Goal: Task Accomplishment & Management: Use online tool/utility

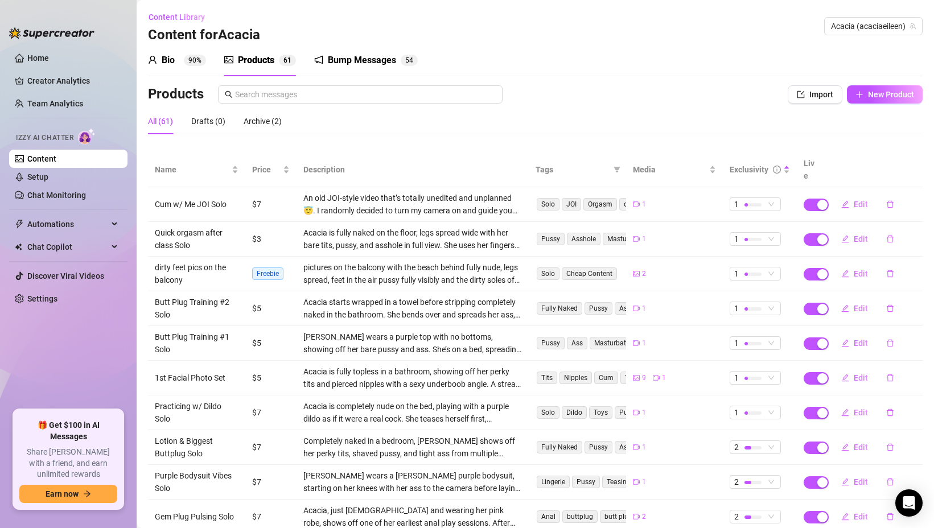
scroll to position [1663, 0]
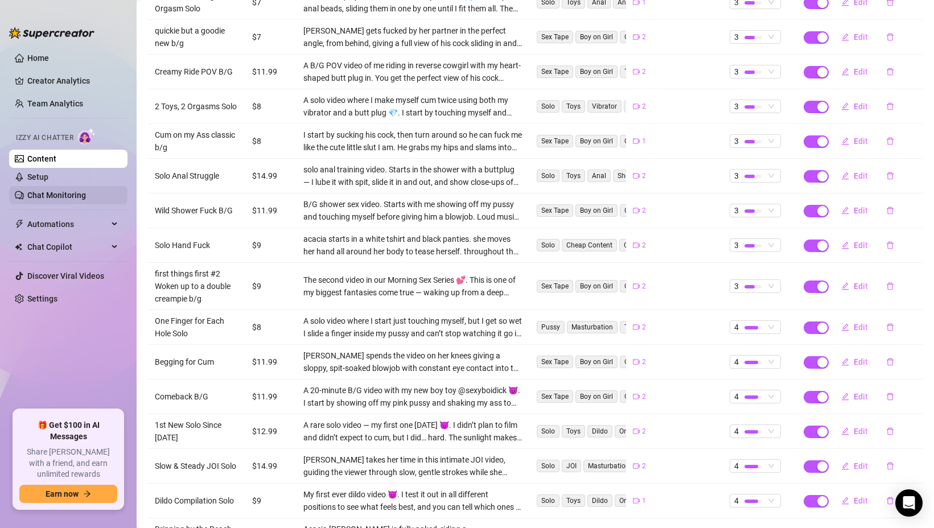
click at [70, 200] on link "Chat Monitoring" at bounding box center [56, 195] width 59 height 9
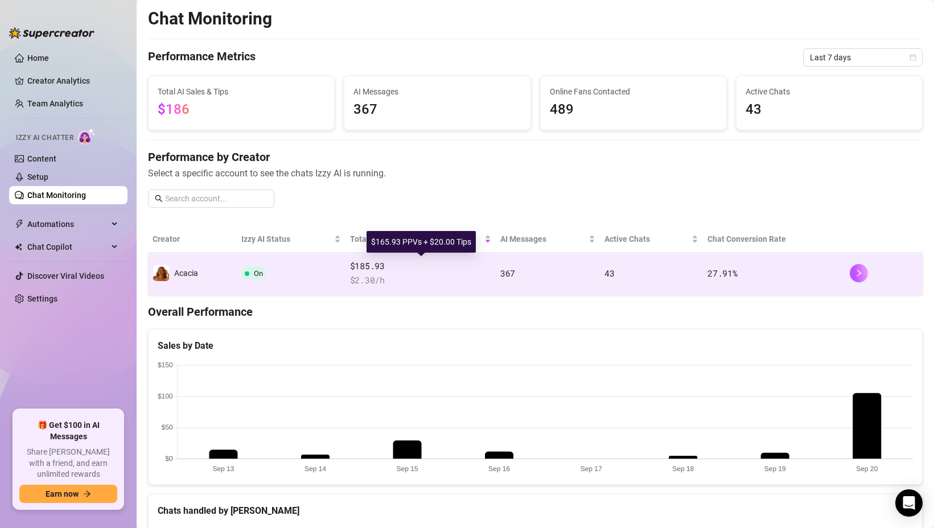
click at [357, 266] on span "$185.93" at bounding box center [420, 267] width 141 height 14
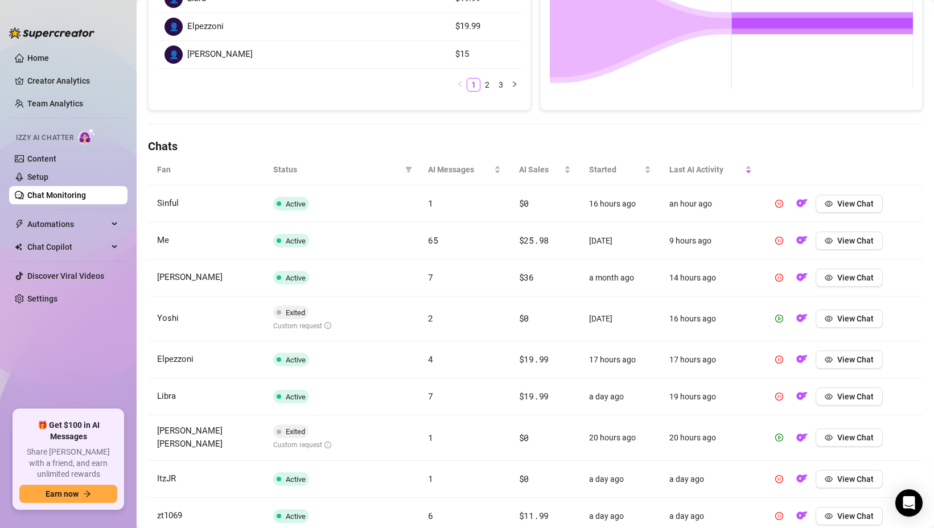
scroll to position [384, 0]
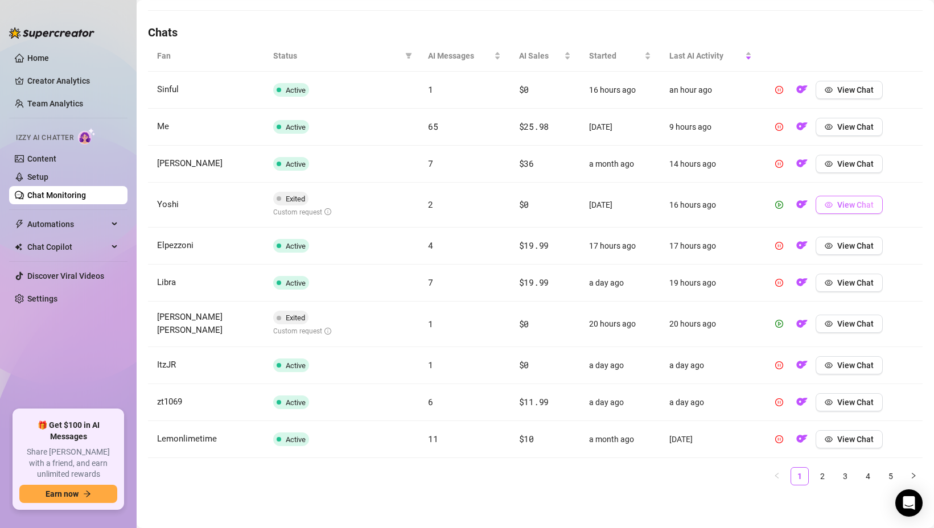
click at [857, 207] on span "View Chat" at bounding box center [855, 204] width 36 height 9
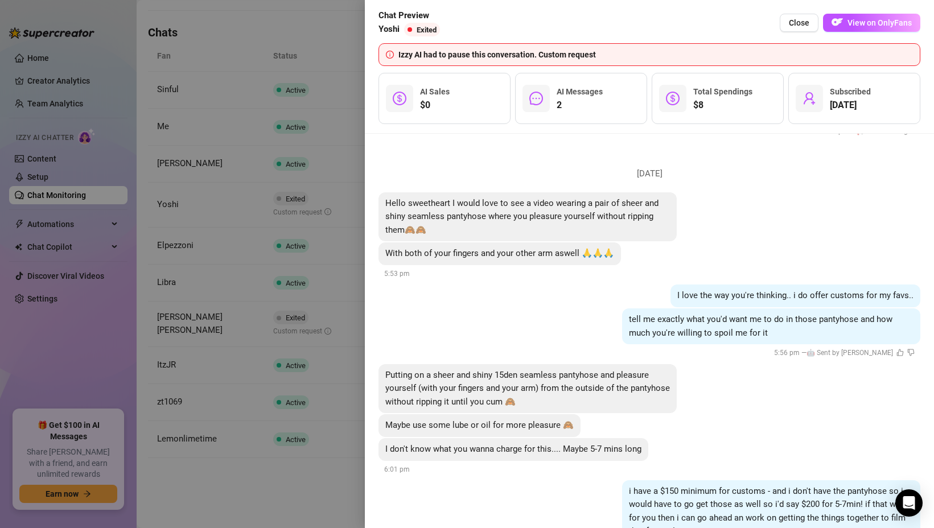
scroll to position [830, 0]
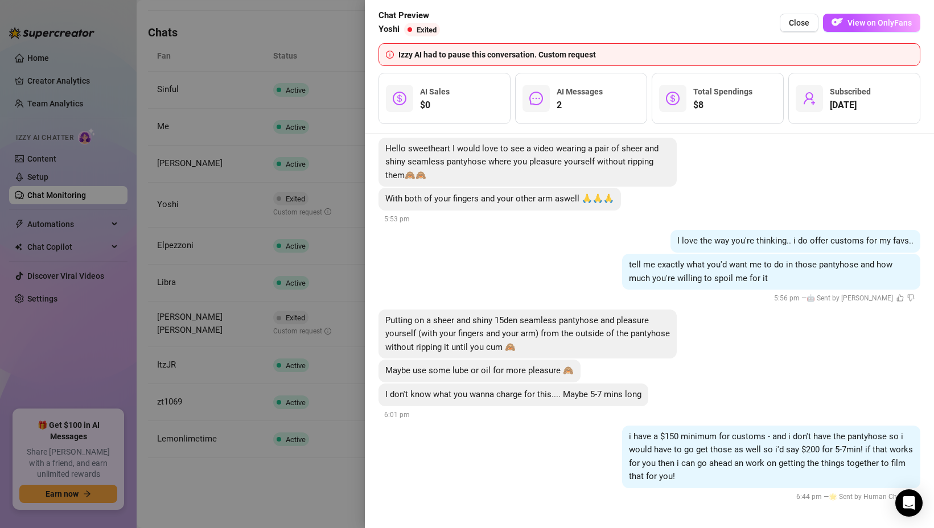
click at [302, 364] on div at bounding box center [467, 264] width 934 height 528
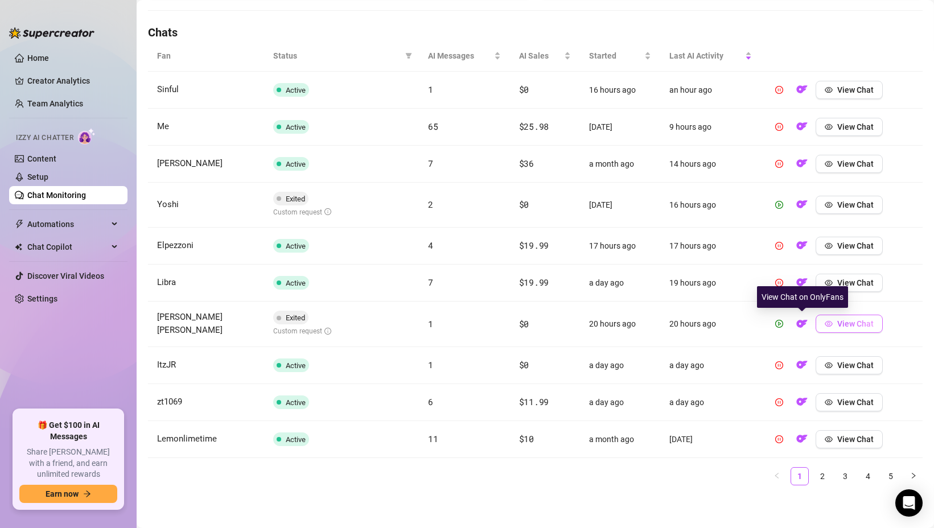
click at [833, 319] on button "View Chat" at bounding box center [849, 324] width 67 height 18
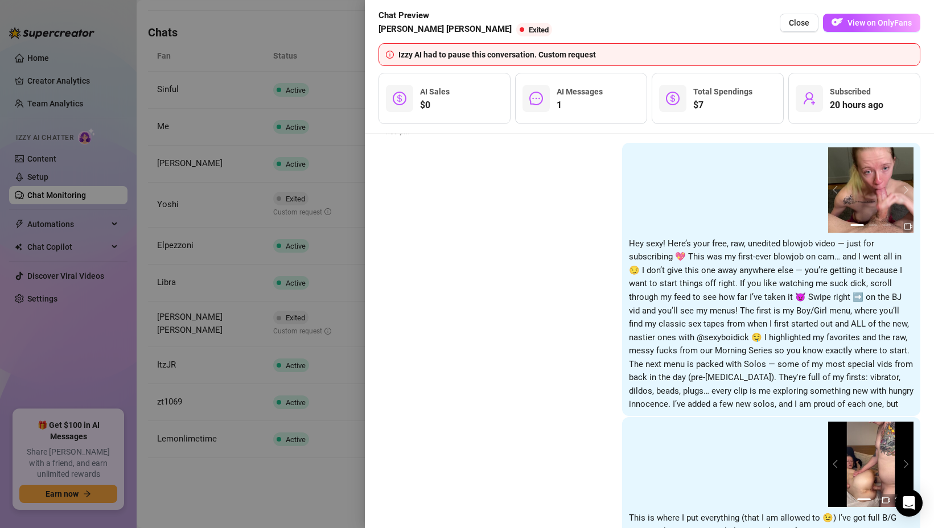
scroll to position [371, 0]
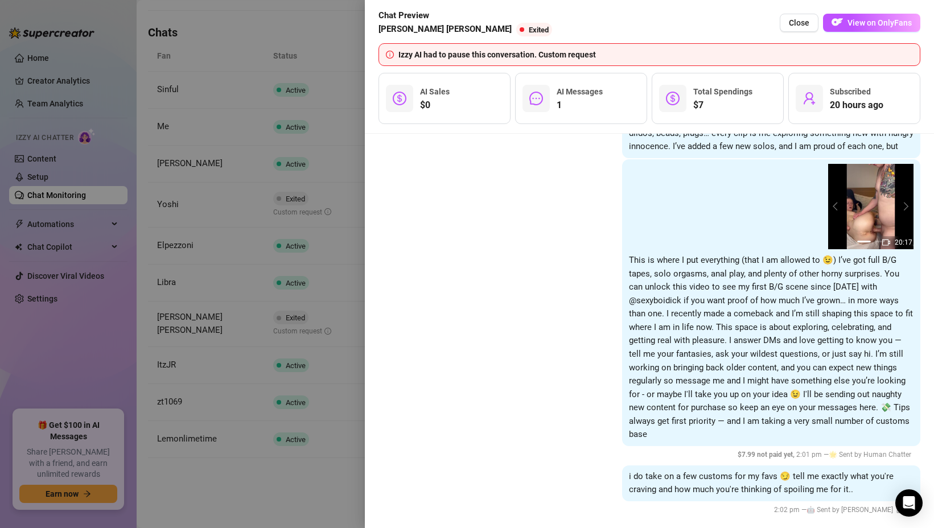
click at [287, 90] on div at bounding box center [467, 264] width 934 height 528
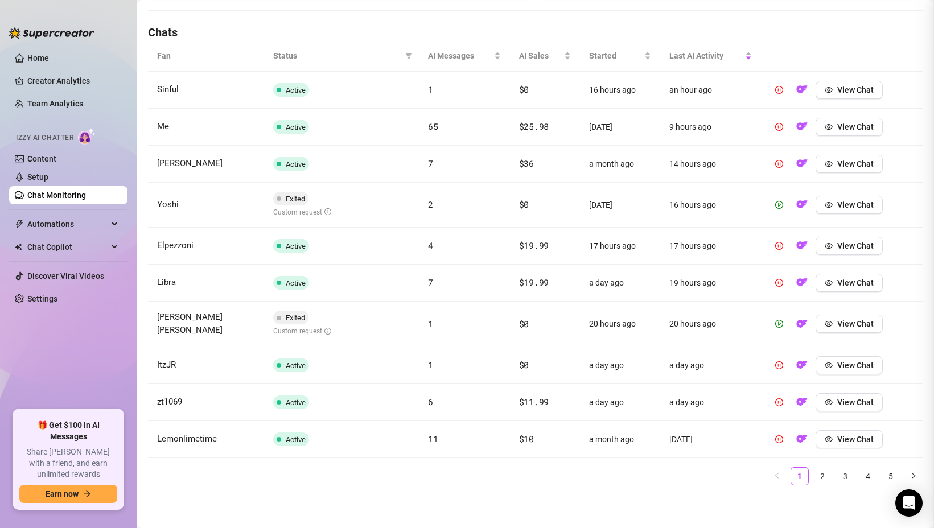
scroll to position [0, 0]
click at [818, 476] on link "2" at bounding box center [822, 476] width 17 height 17
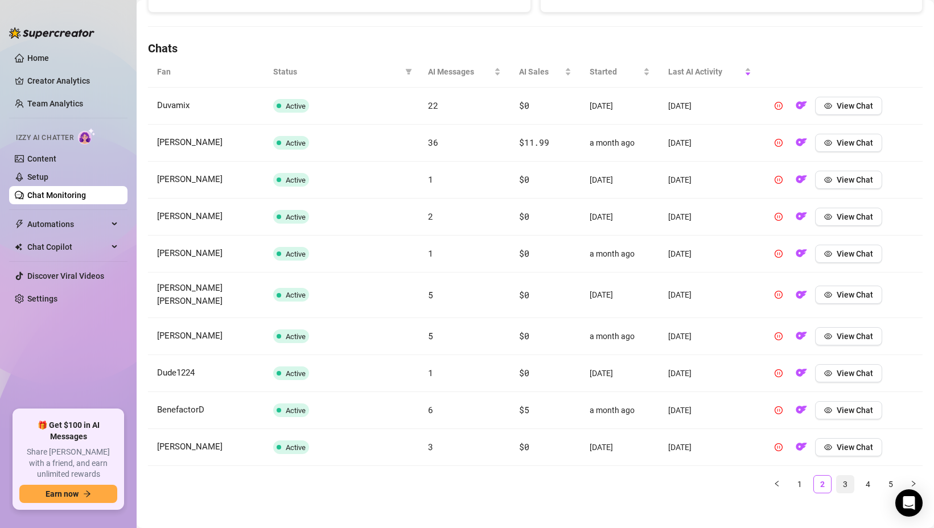
click at [844, 476] on link "3" at bounding box center [845, 484] width 17 height 17
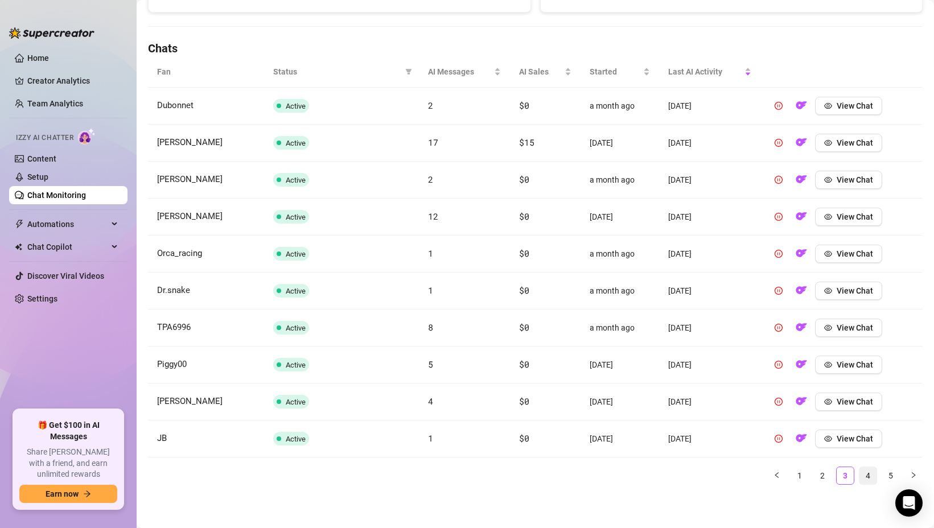
click at [861, 472] on link "4" at bounding box center [867, 475] width 17 height 17
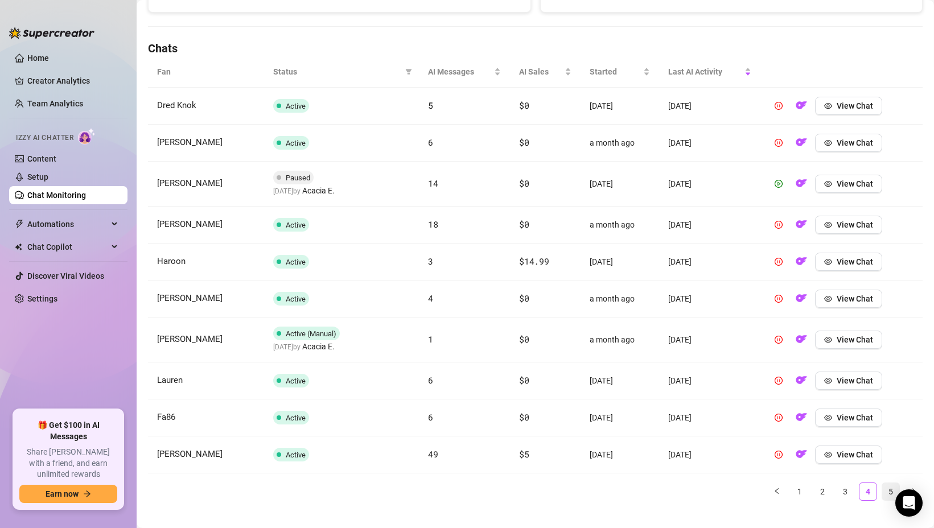
click at [888, 491] on link "5" at bounding box center [890, 491] width 17 height 17
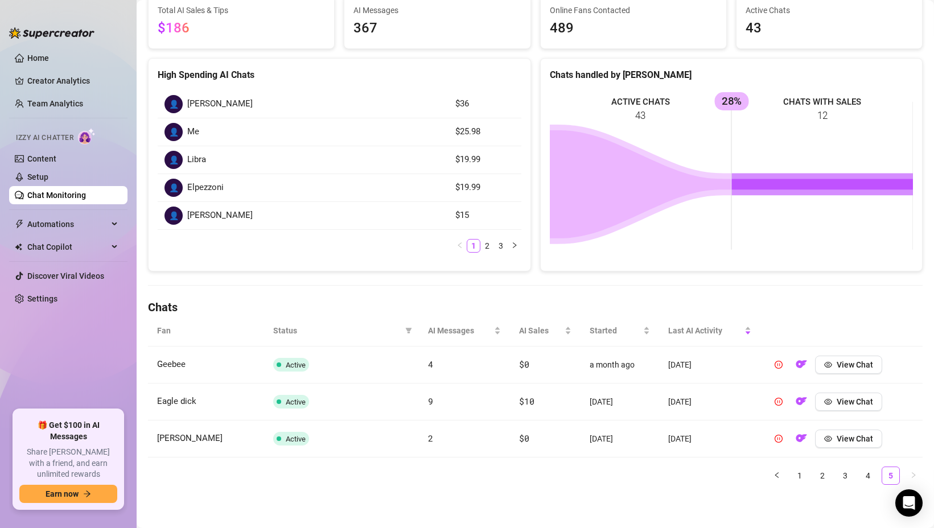
scroll to position [0, 0]
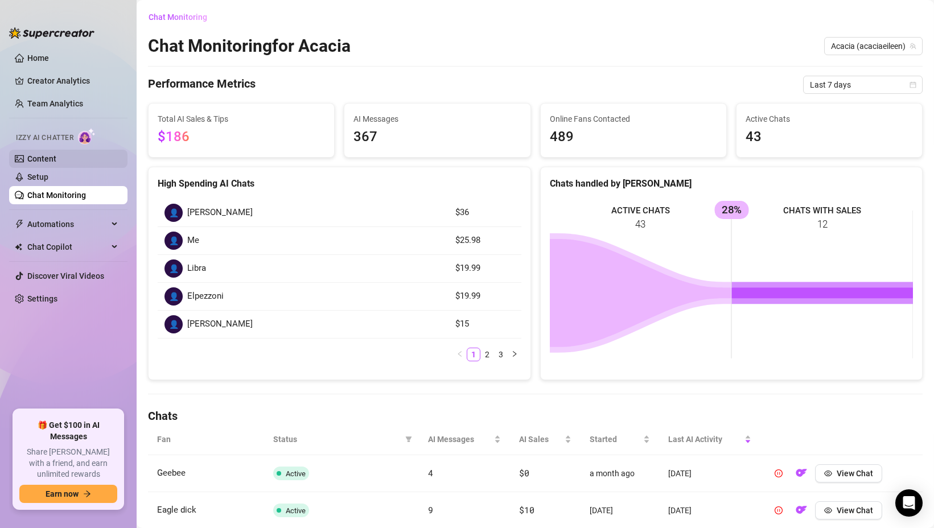
click at [56, 162] on link "Content" at bounding box center [41, 158] width 29 height 9
